Goal: Communication & Community: Answer question/provide support

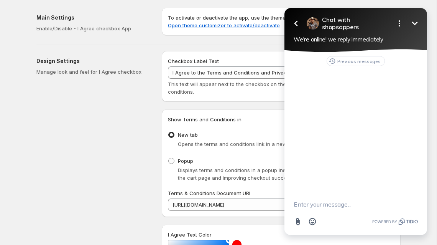
click at [316, 206] on textarea "New message" at bounding box center [356, 204] width 124 height 20
type textarea "hey bro"
type textarea "are you here?"
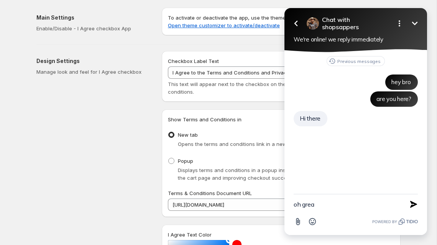
type textarea "oh great"
type textarea "i downloaded your app on another store of mine"
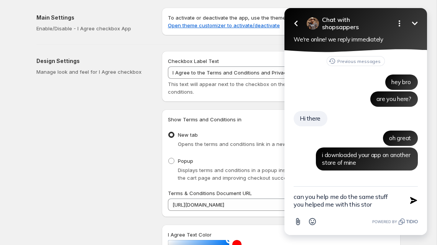
type textarea "can you help me do the same stuff you helped me with this store"
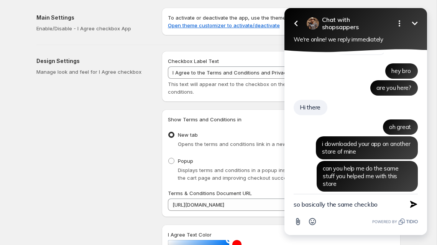
type textarea "so basically the same checkbox"
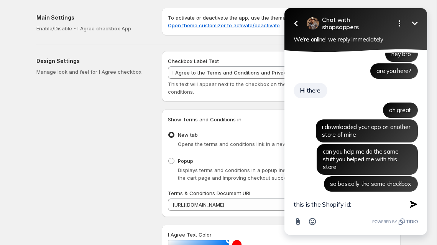
paste textarea "870qja-jk"
type textarea "this is the Shopify id: 870qja-jk"
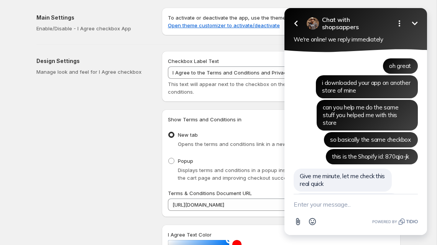
scroll to position [97, 0]
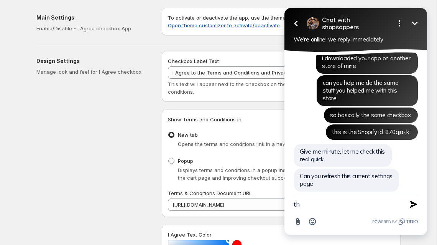
type textarea "t"
type textarea "this one?"
type textarea "ok"
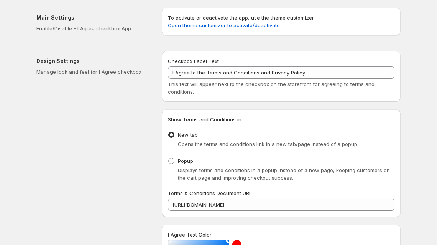
scroll to position [116, 0]
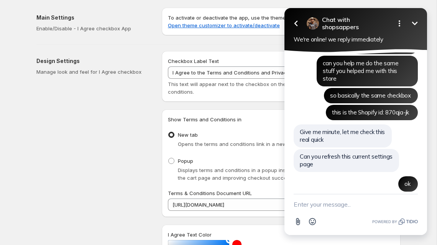
click at [370, 204] on textarea "New message" at bounding box center [356, 204] width 124 height 20
type textarea "done"
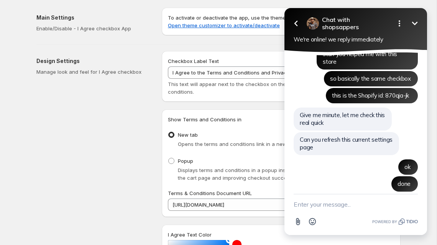
click at [433, 99] on html "Go back Chat with shopsappers Minimize Open options We're online! we reply imme…" at bounding box center [356, 122] width 163 height 245
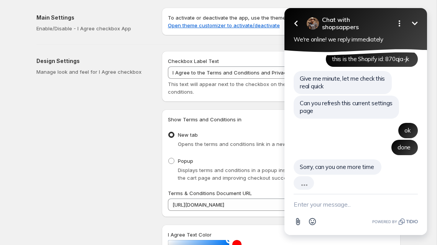
scroll to position [153, 0]
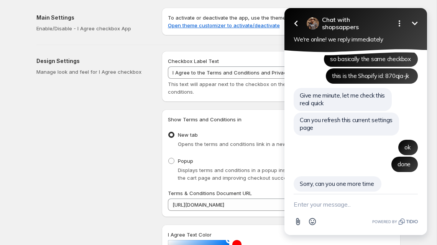
click at [291, 206] on div "Attachment Emoji" at bounding box center [356, 214] width 143 height 41
click at [303, 206] on textarea "New message" at bounding box center [356, 204] width 124 height 20
type textarea "yup"
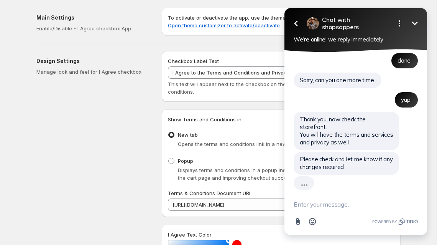
scroll to position [239, 0]
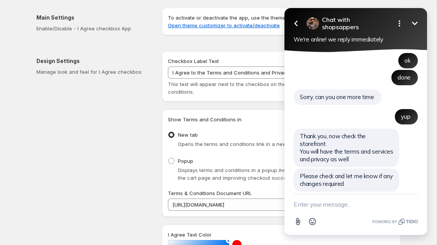
click at [336, 206] on textarea "New message" at bounding box center [356, 204] width 124 height 20
type textarea "okay lemme check"
